Goal: Task Accomplishment & Management: Use online tool/utility

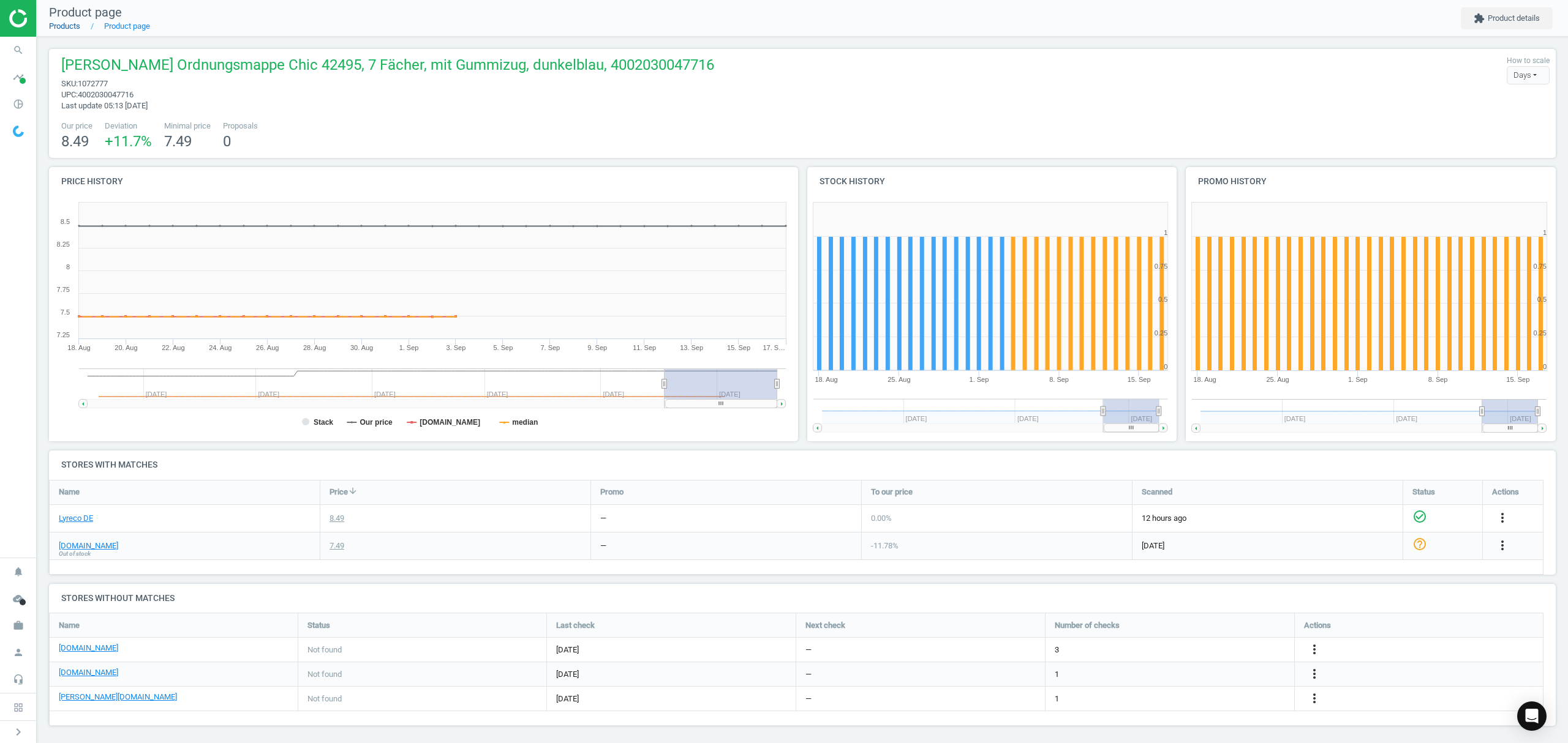
click at [60, 26] on link "Products" at bounding box center [65, 26] width 31 height 9
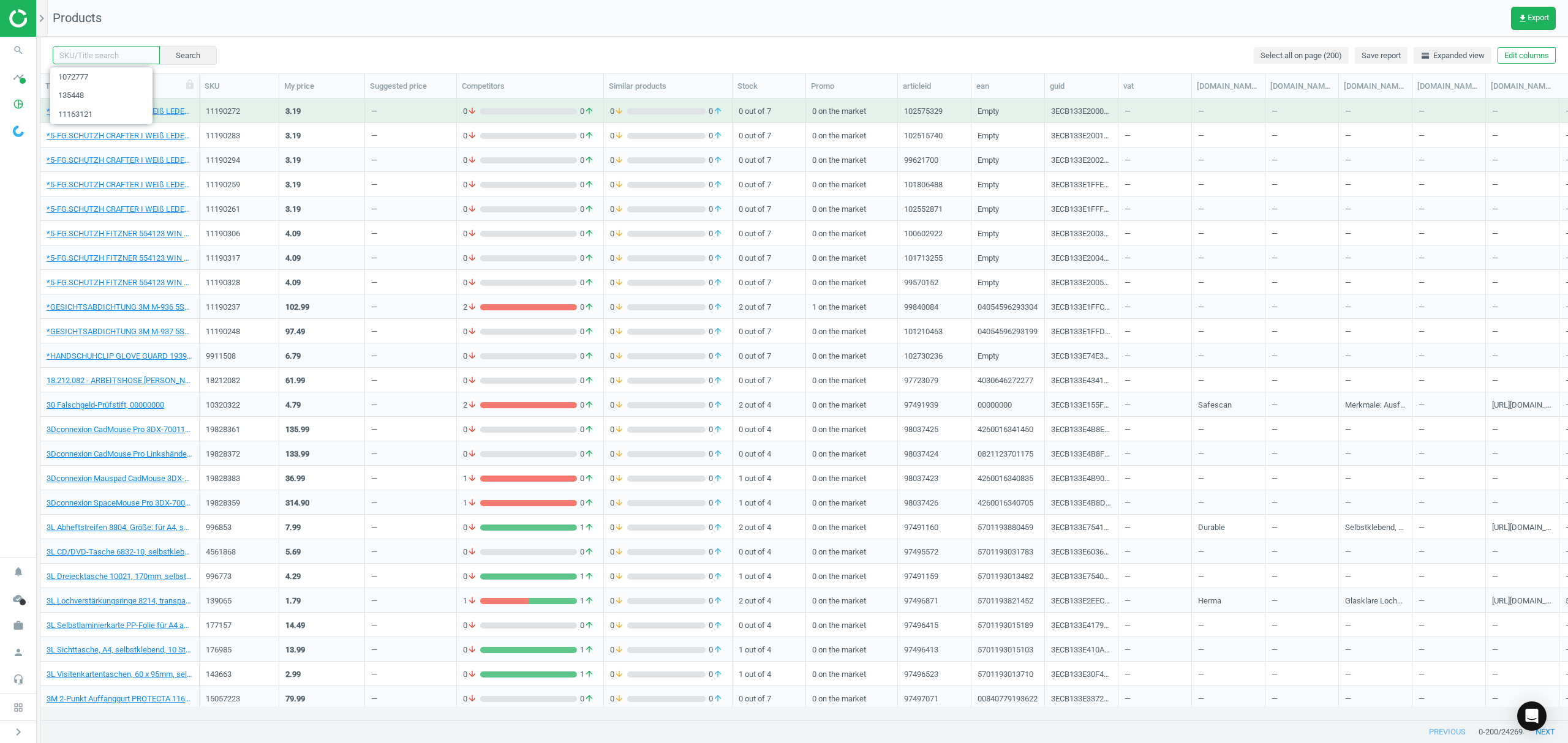
click at [115, 54] on input "text" at bounding box center [107, 55] width 107 height 18
paste input "15871181"
type input "15871181"
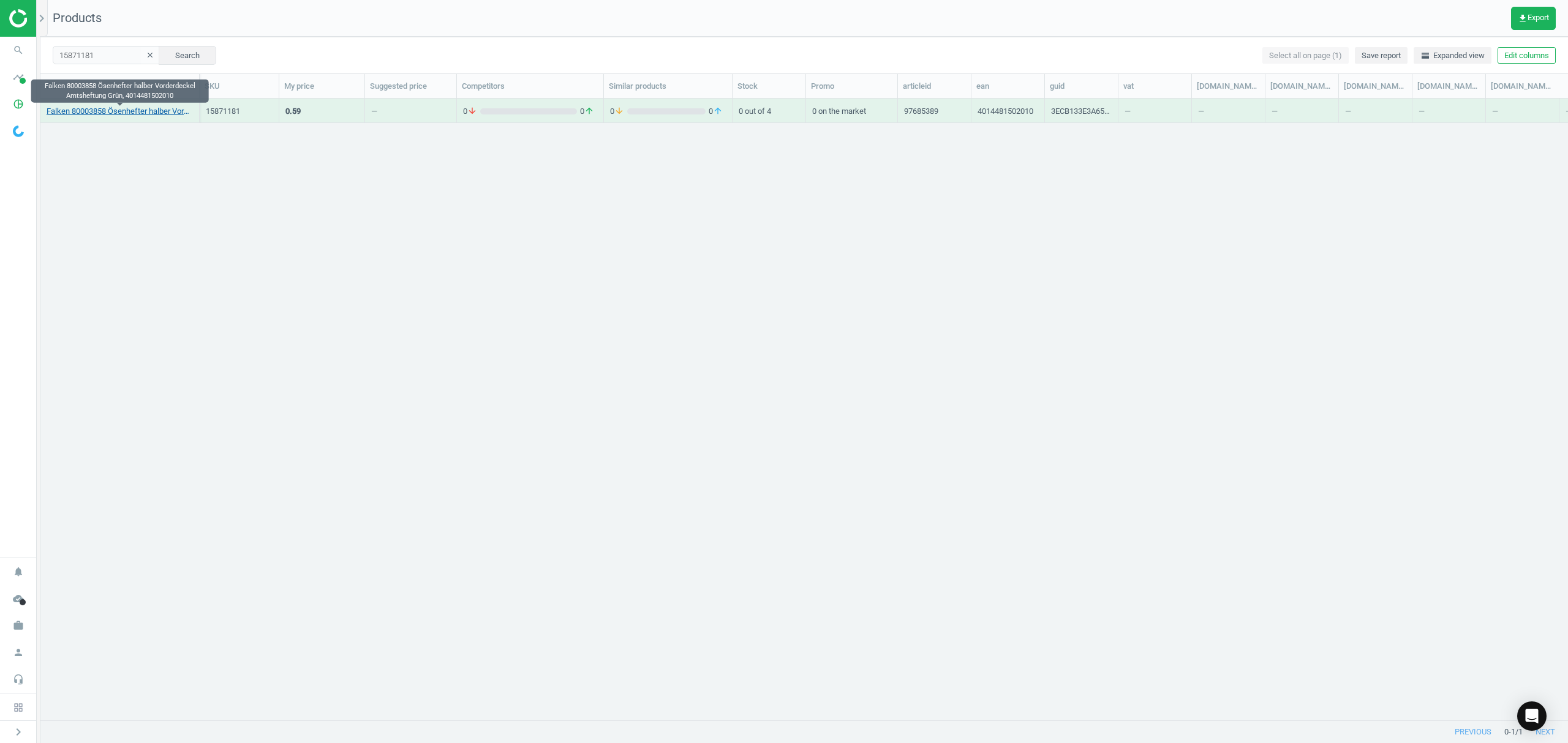
click at [99, 115] on link "Falken 80003858 Ösenhefter halber Vorderdeckel Amtsheftung Grün, 4014481502010" at bounding box center [120, 111] width 147 height 11
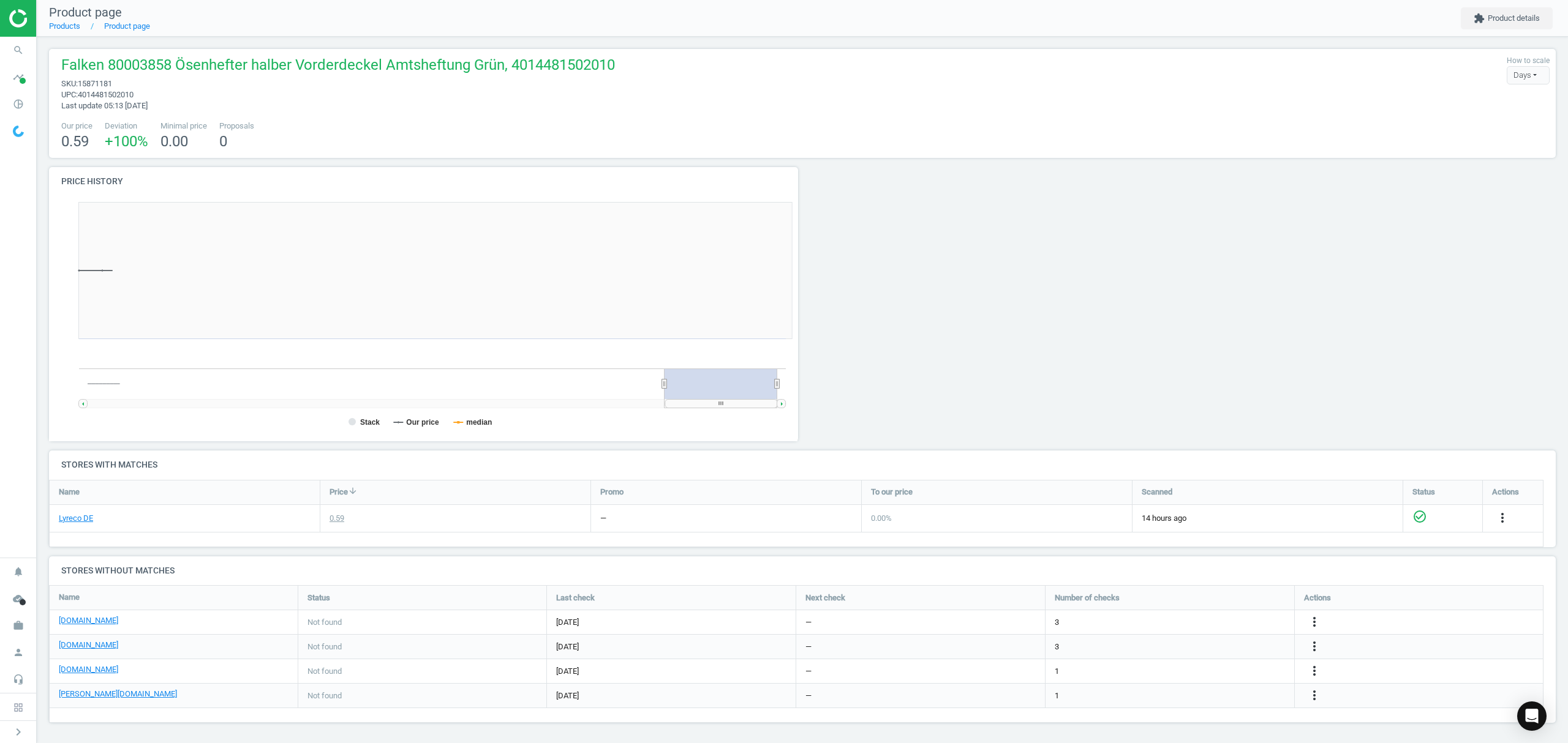
scroll to position [270, 768]
click at [1314, 625] on icon "more_vert" at bounding box center [1315, 622] width 14 height 14
click at [1218, 625] on link "Edit URL/product option" at bounding box center [1219, 623] width 168 height 19
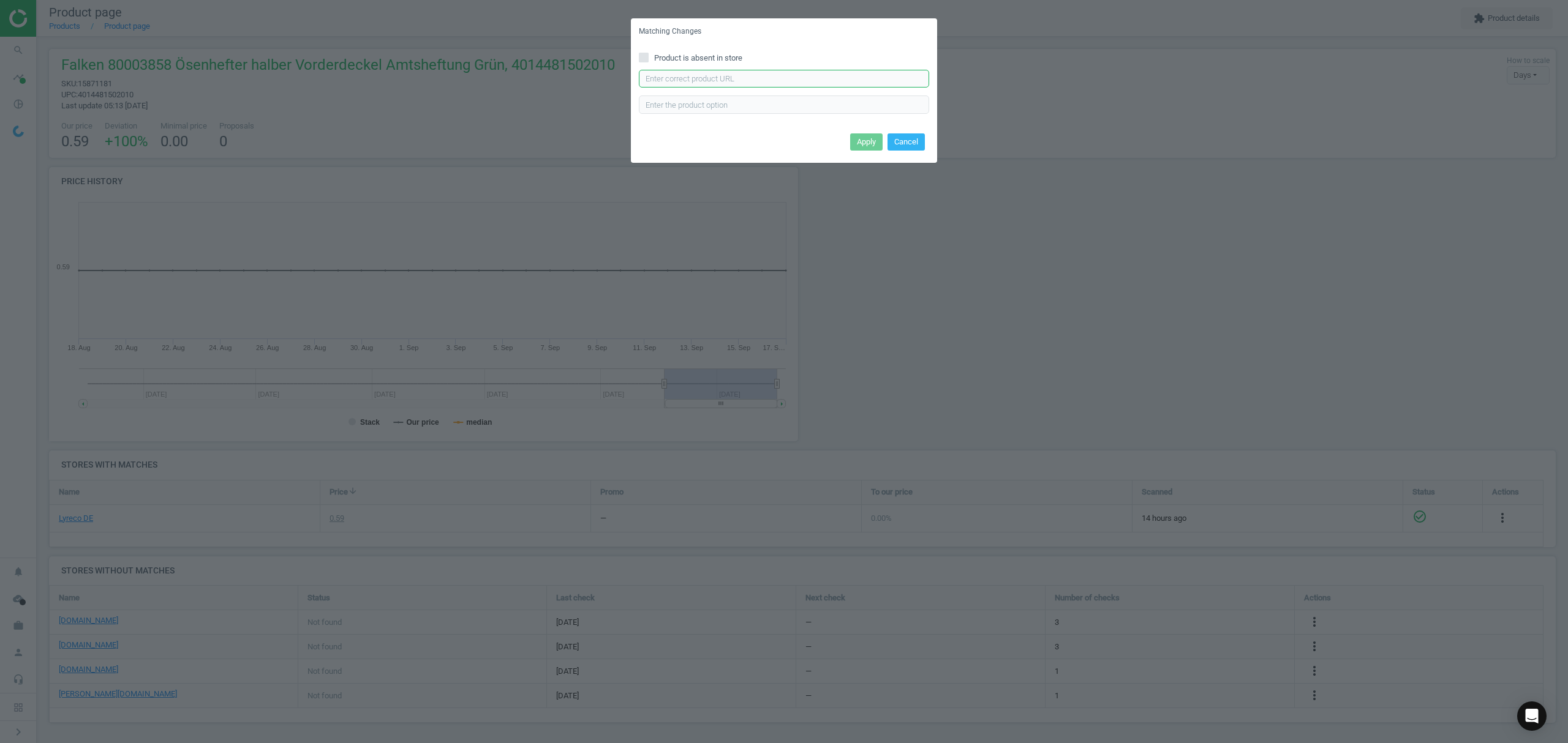
click at [726, 77] on input "text" at bounding box center [784, 79] width 291 height 18
paste input "[URL][DOMAIN_NAME]"
type input "[URL][DOMAIN_NAME]"
click at [866, 139] on button "Apply" at bounding box center [866, 142] width 33 height 17
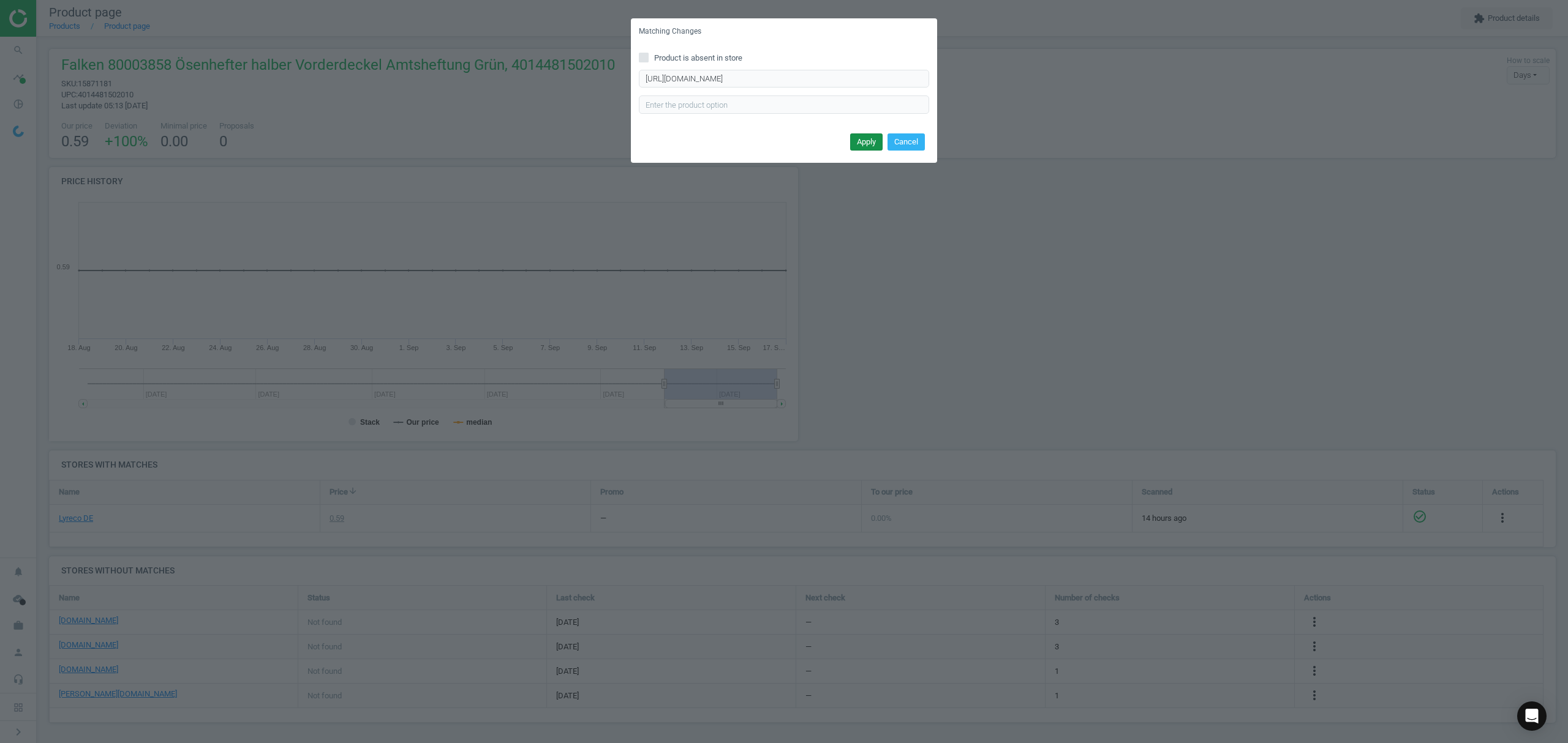
scroll to position [0, 0]
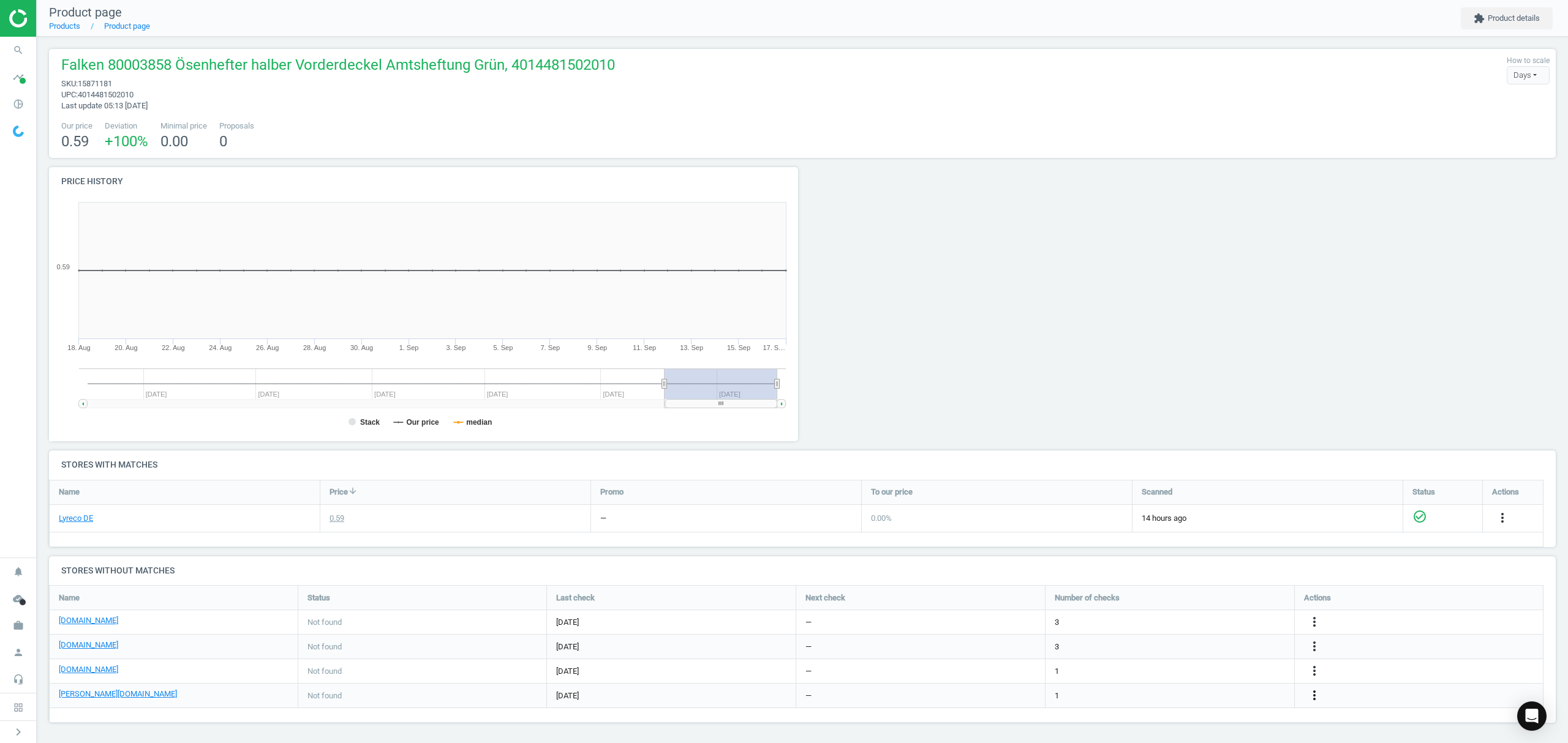
click at [1319, 694] on icon "more_vert" at bounding box center [1315, 695] width 14 height 14
click at [1228, 695] on link "Edit URL/product option" at bounding box center [1219, 697] width 168 height 19
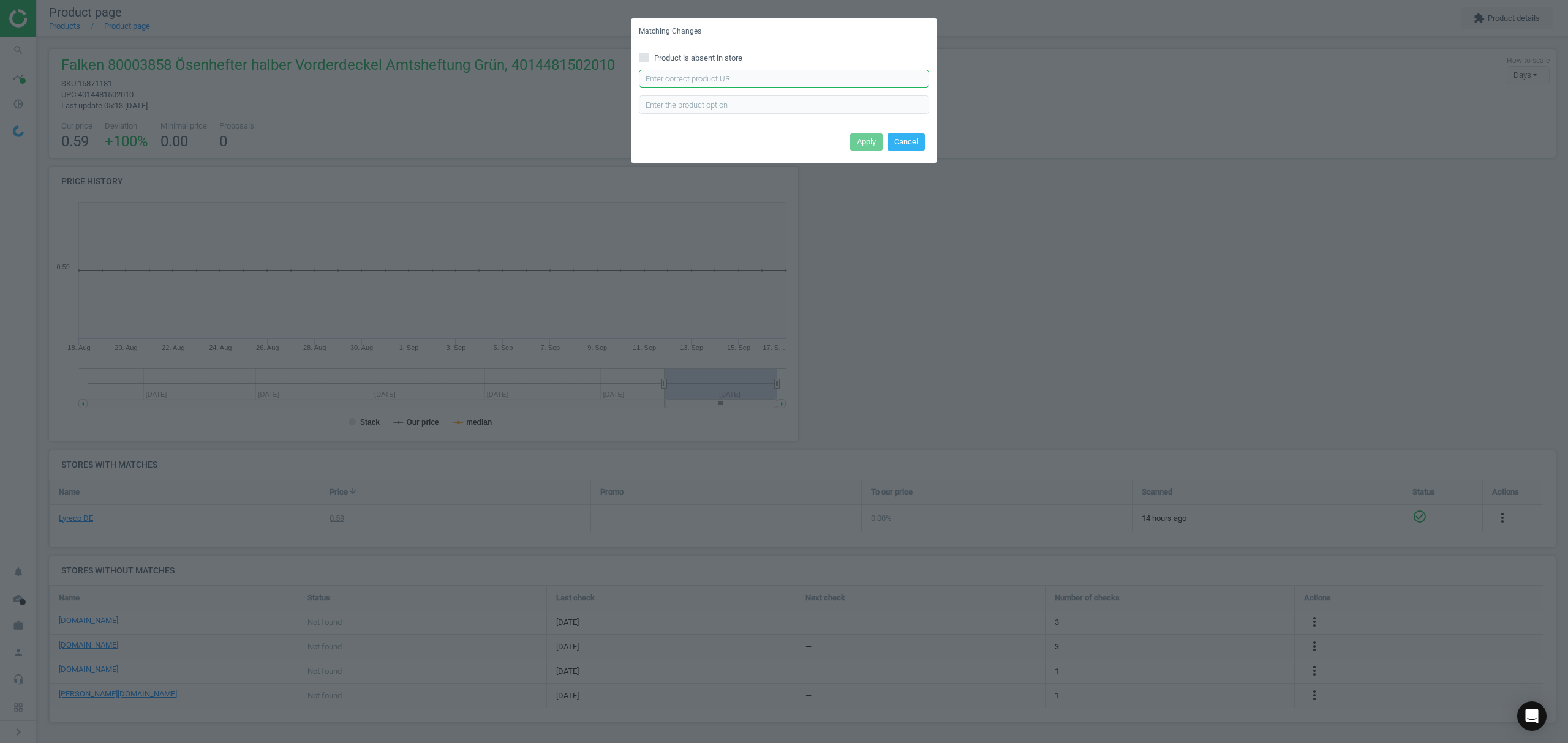
click at [757, 77] on input "text" at bounding box center [784, 79] width 291 height 18
paste input "[URL][DOMAIN_NAME][PERSON_NAME][PERSON_NAME]"
type input "[URL][DOMAIN_NAME][PERSON_NAME][PERSON_NAME]"
click at [855, 136] on button "Apply" at bounding box center [866, 142] width 33 height 17
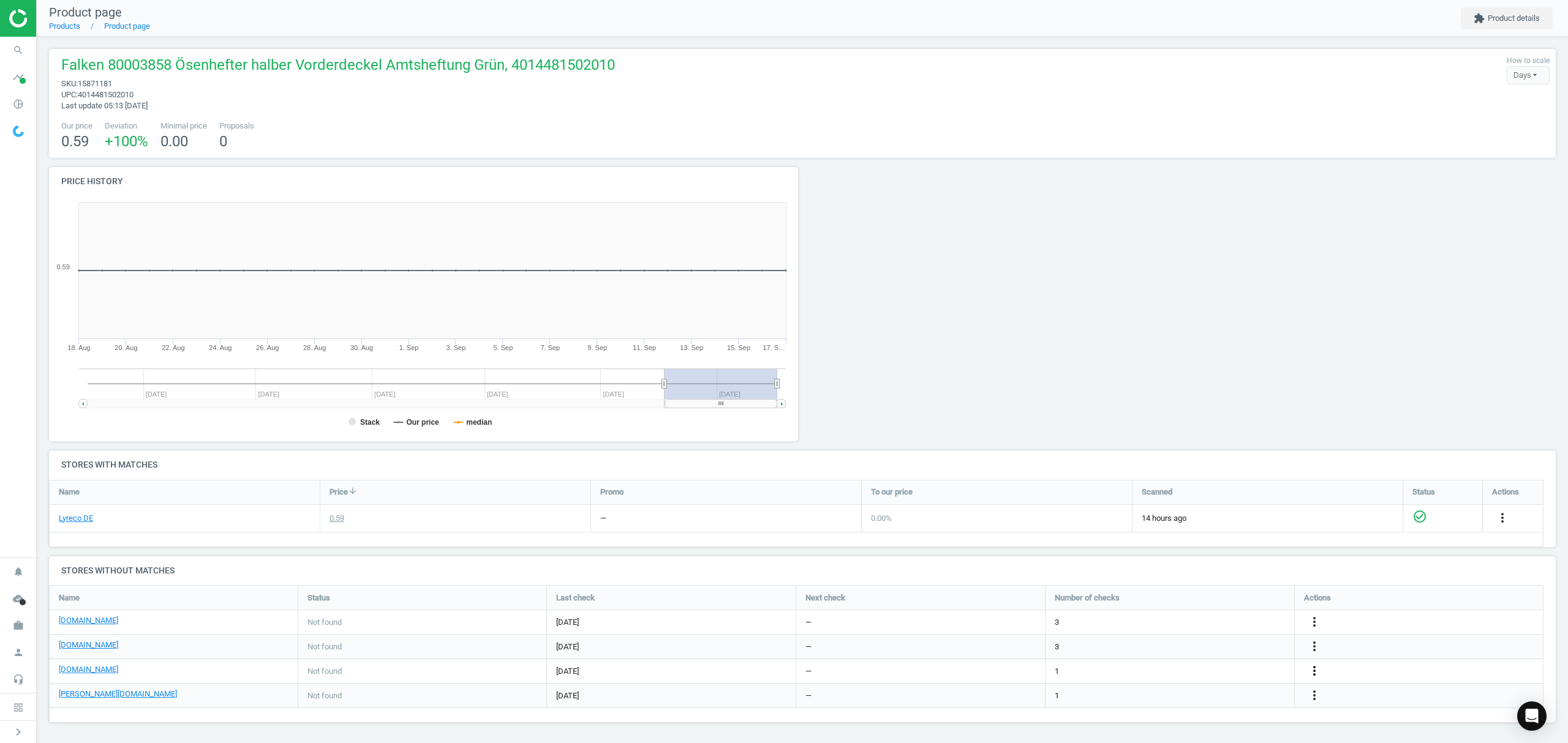
click at [1316, 671] on icon "more_vert" at bounding box center [1315, 671] width 14 height 14
click at [1149, 668] on link "Edit URL/product option" at bounding box center [1219, 672] width 168 height 19
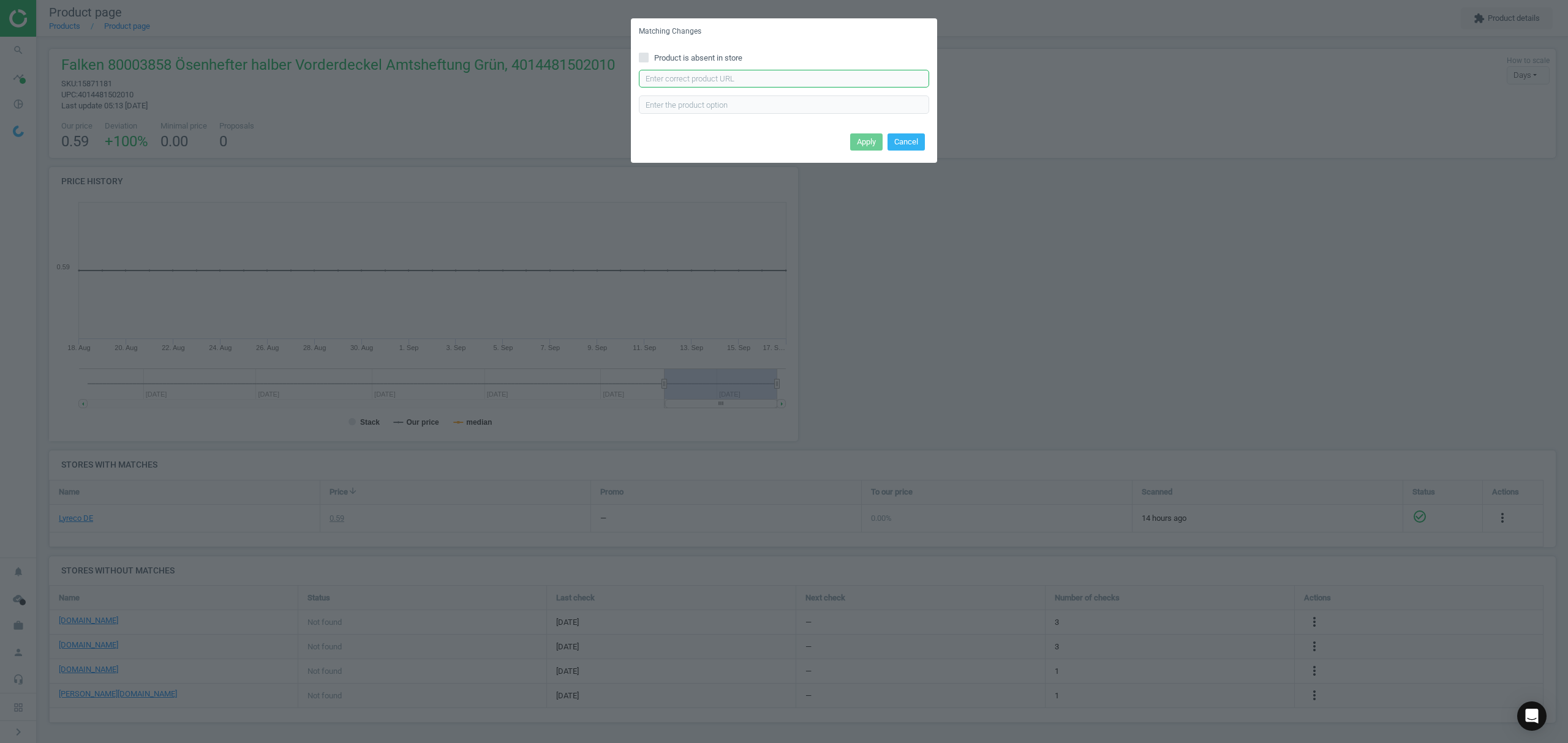
click at [676, 79] on input "text" at bounding box center [784, 79] width 291 height 18
paste input "[URL][DOMAIN_NAME]"
type input "[URL][DOMAIN_NAME]"
click at [861, 138] on button "Apply" at bounding box center [866, 142] width 33 height 17
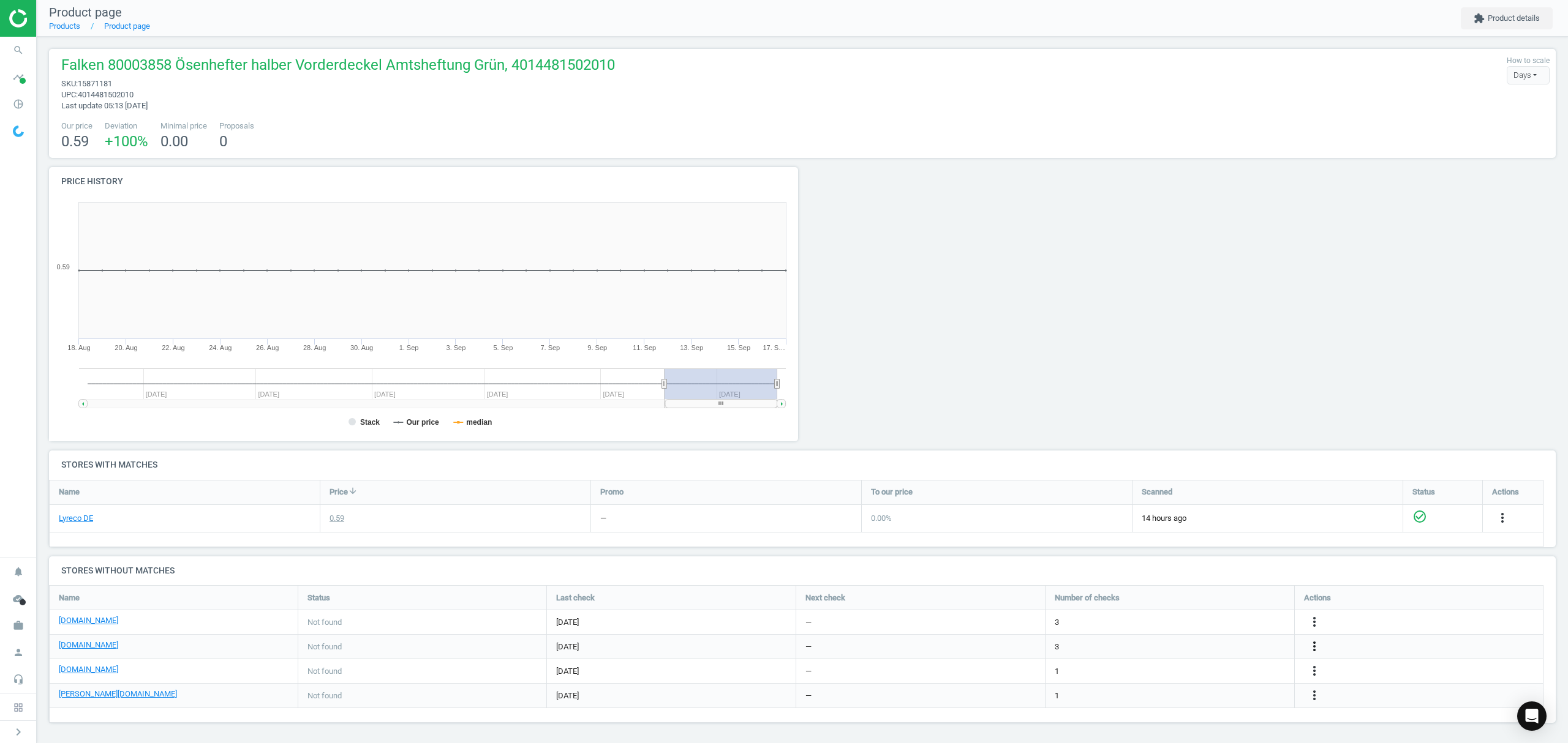
click at [1317, 645] on icon "more_vert" at bounding box center [1315, 646] width 14 height 14
click at [1207, 646] on link "Edit URL/product option" at bounding box center [1219, 648] width 168 height 19
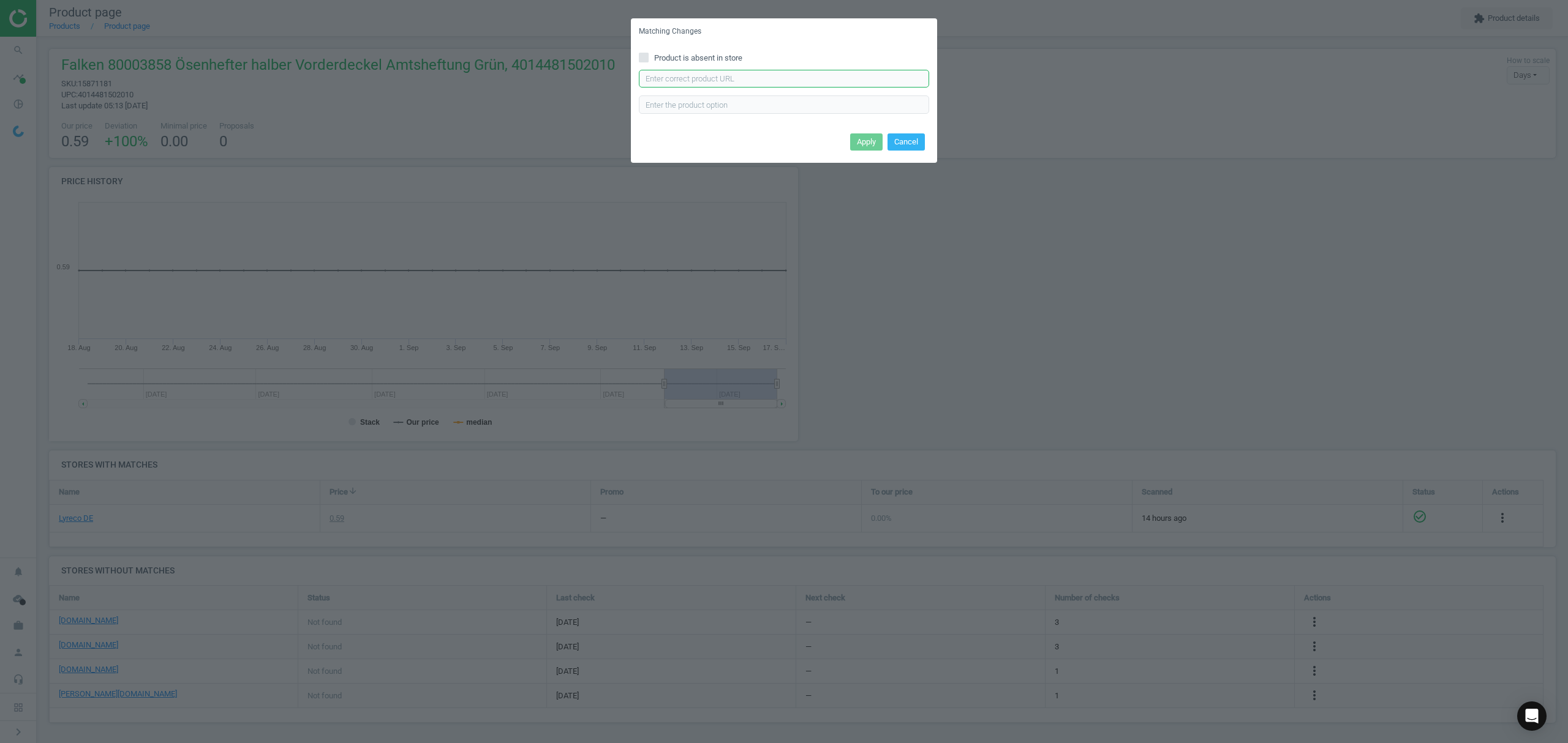
click at [781, 81] on input "text" at bounding box center [784, 79] width 291 height 18
paste input "[URL][DOMAIN_NAME][PERSON_NAME]"
type input "[URL][DOMAIN_NAME][PERSON_NAME]"
click at [864, 139] on button "Apply" at bounding box center [866, 142] width 33 height 17
